Goal: Information Seeking & Learning: Learn about a topic

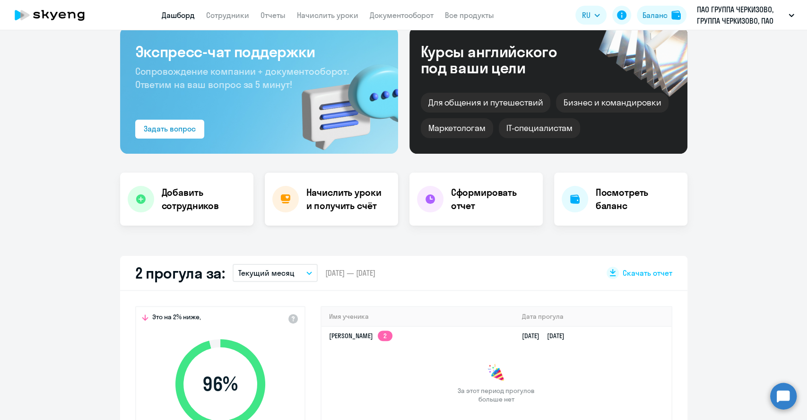
select select "30"
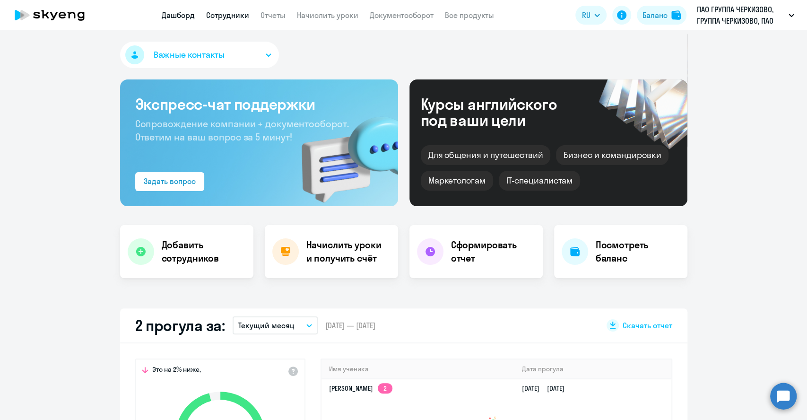
click at [227, 13] on link "Сотрудники" at bounding box center [227, 14] width 43 height 9
select select "30"
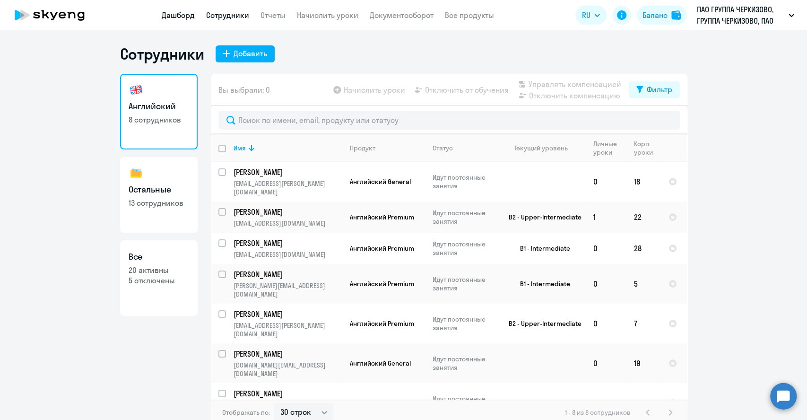
click at [164, 14] on link "Дашборд" at bounding box center [178, 14] width 33 height 9
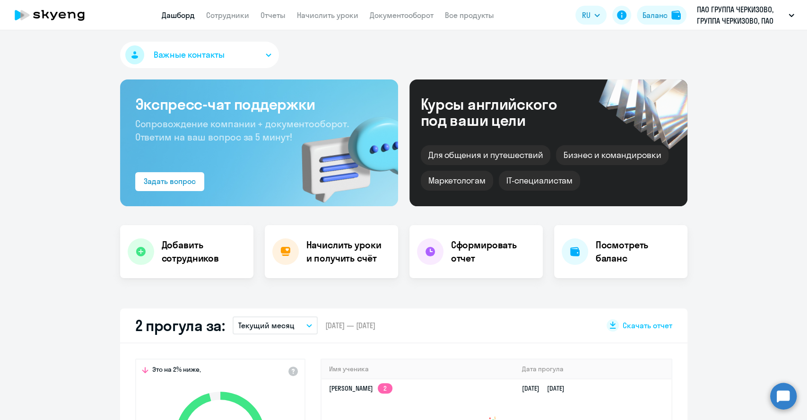
select select "30"
click at [224, 9] on app-menu-item-link "Сотрудники" at bounding box center [227, 15] width 43 height 12
click at [227, 13] on link "Сотрудники" at bounding box center [227, 14] width 43 height 9
select select "30"
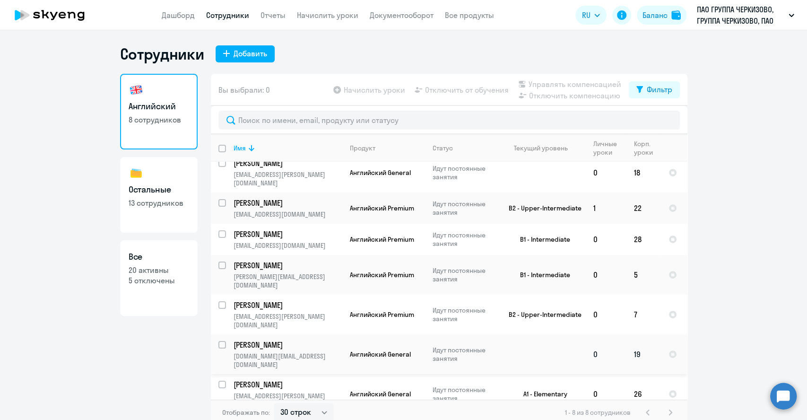
scroll to position [11, 0]
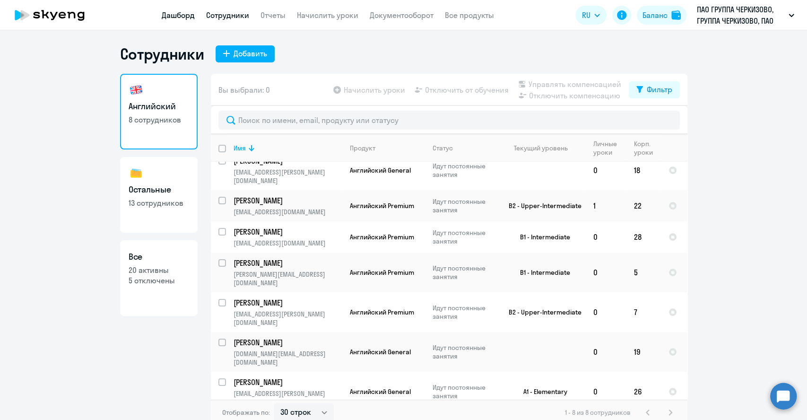
click at [170, 17] on link "Дашборд" at bounding box center [178, 14] width 33 height 9
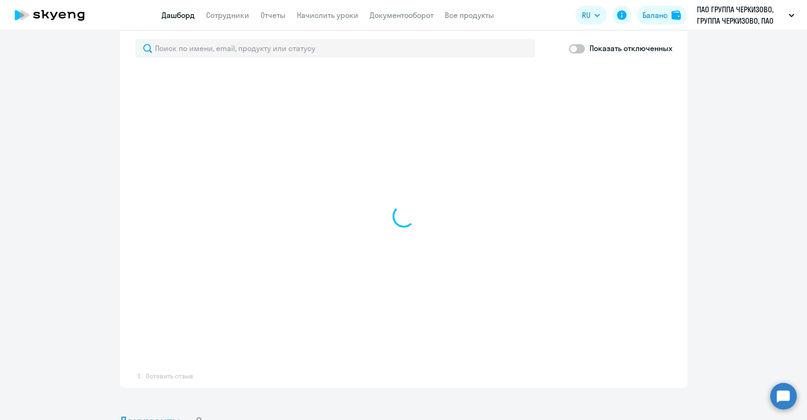
scroll to position [577, 0]
select select "30"
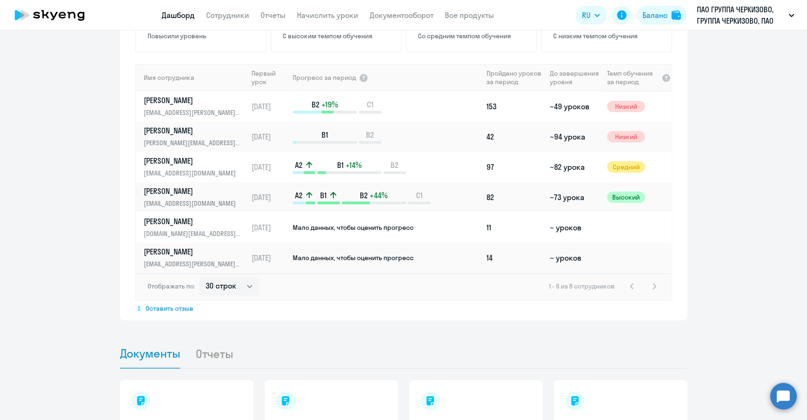
scroll to position [630, 0]
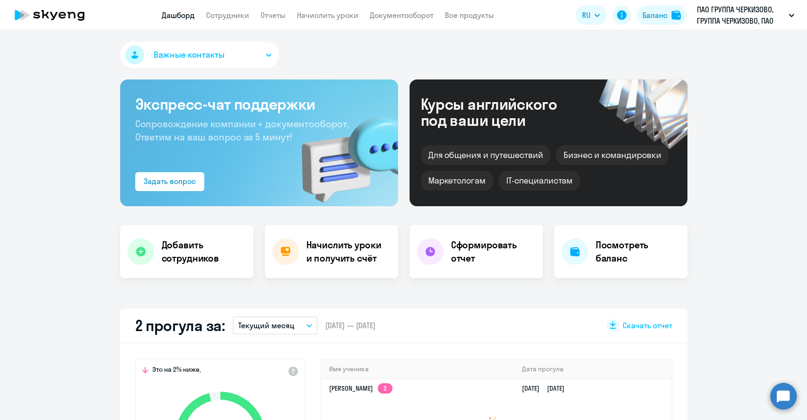
select select "30"
click at [215, 18] on link "Сотрудники" at bounding box center [227, 14] width 43 height 9
select select "30"
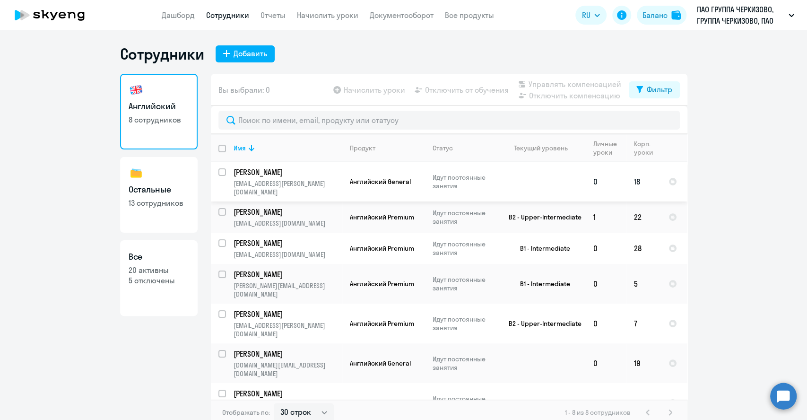
click at [286, 171] on p "[PERSON_NAME]" at bounding box center [286, 172] width 107 height 10
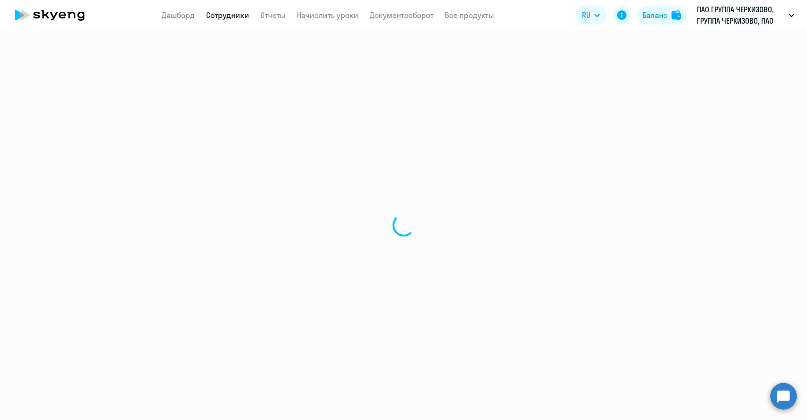
select select "english"
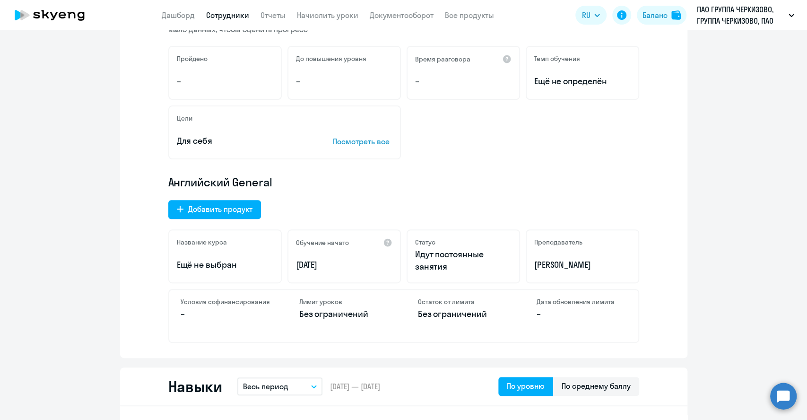
scroll to position [325, 0]
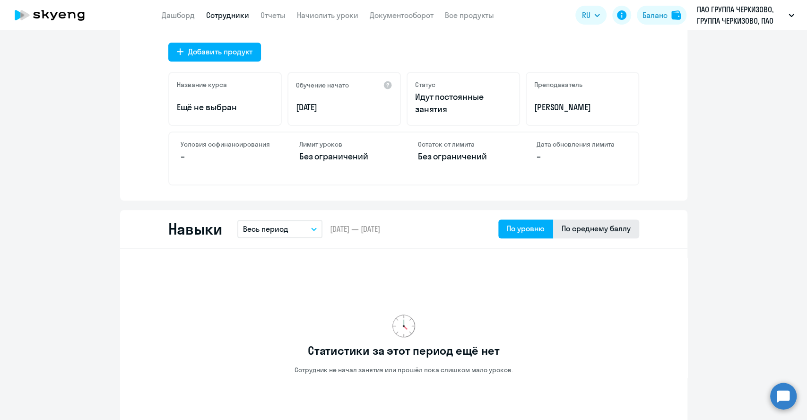
click at [606, 226] on div "По среднему баллу" at bounding box center [595, 228] width 69 height 11
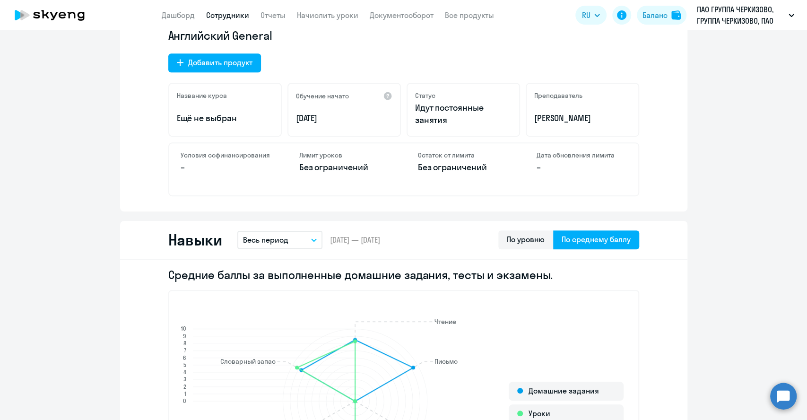
scroll to position [315, 0]
